Goal: Check status: Check status

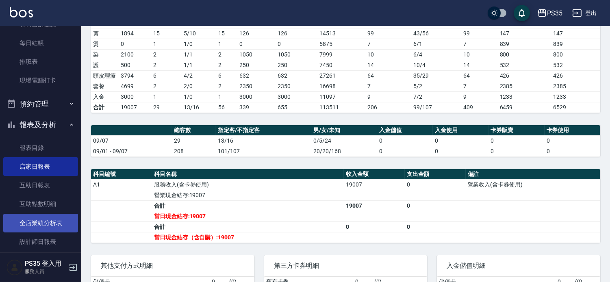
scroll to position [159, 0]
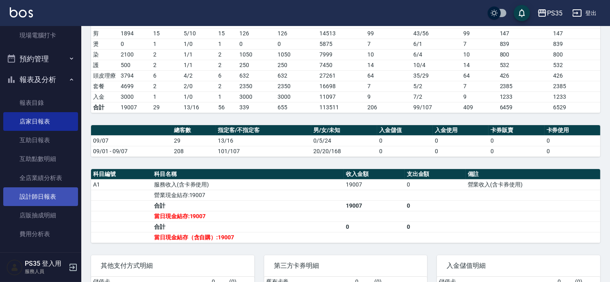
click at [54, 198] on link "設計師日報表" at bounding box center [40, 196] width 75 height 19
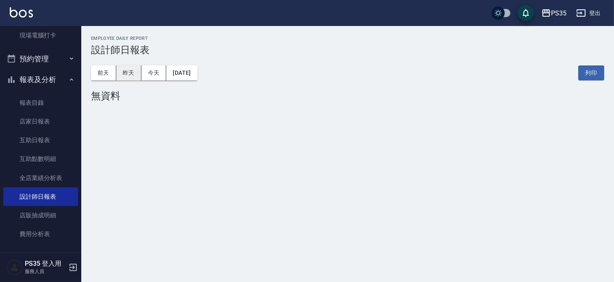
click at [130, 80] on button "昨天" at bounding box center [128, 72] width 25 height 15
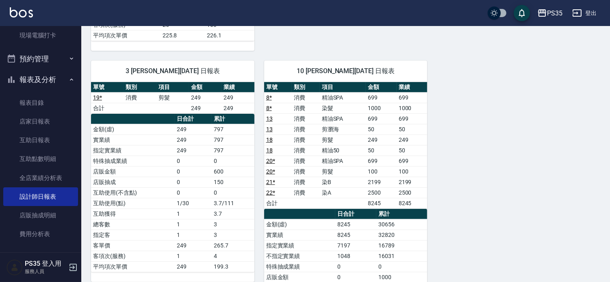
scroll to position [542, 0]
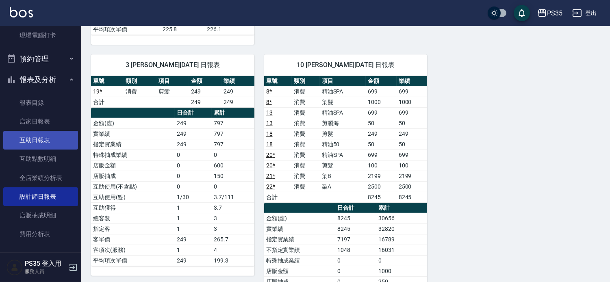
click at [22, 136] on link "互助日報表" at bounding box center [40, 140] width 75 height 19
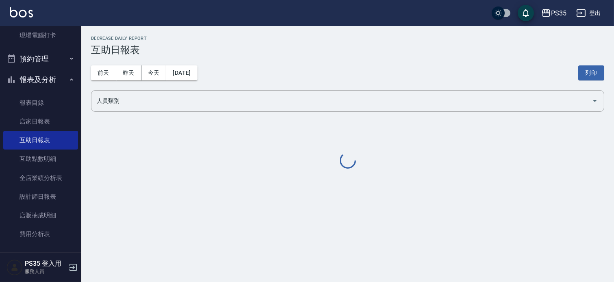
click at [133, 80] on div "[DATE] [DATE] [DATE] [DATE] 列印" at bounding box center [347, 73] width 513 height 35
click at [133, 76] on button "昨天" at bounding box center [128, 72] width 25 height 15
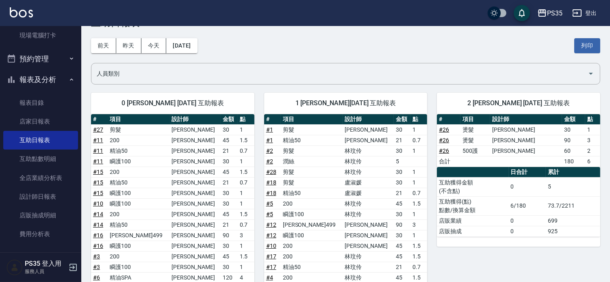
scroll to position [24, 0]
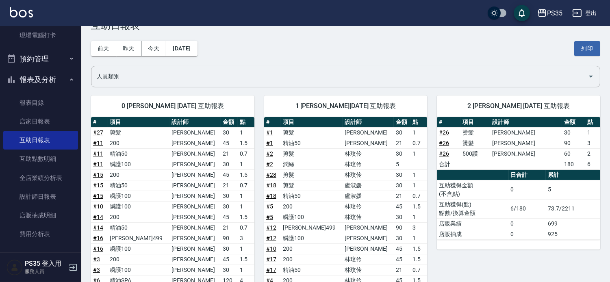
click at [49, 193] on link "設計師日報表" at bounding box center [40, 196] width 75 height 19
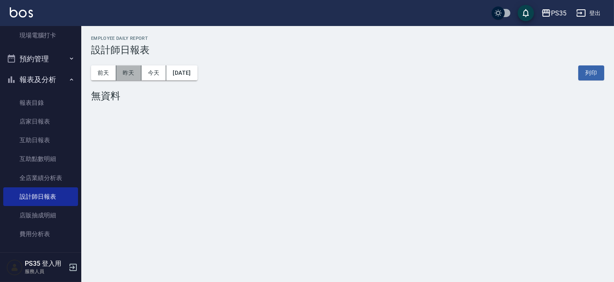
click at [119, 67] on button "昨天" at bounding box center [128, 72] width 25 height 15
